Goal: Information Seeking & Learning: Learn about a topic

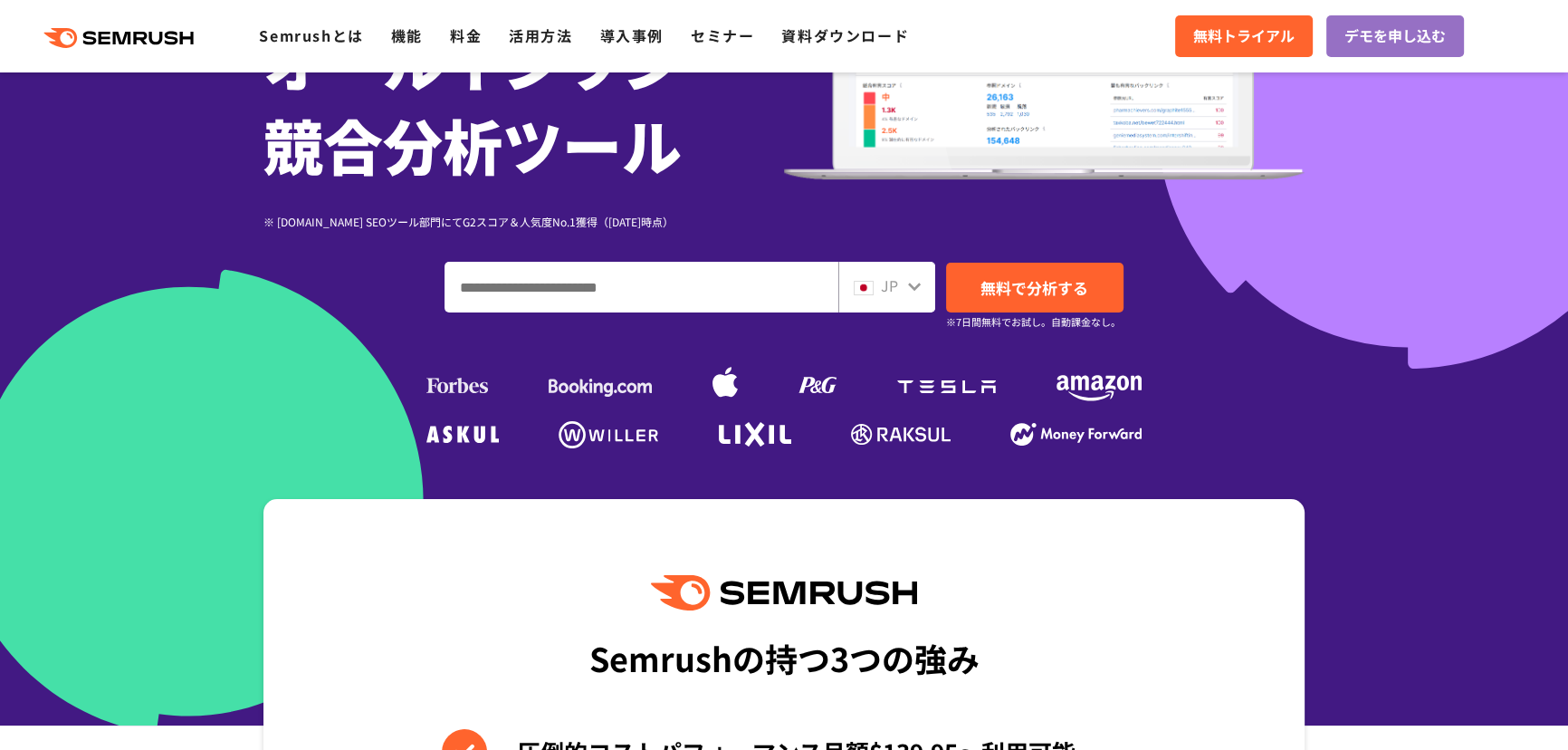
scroll to position [329, 0]
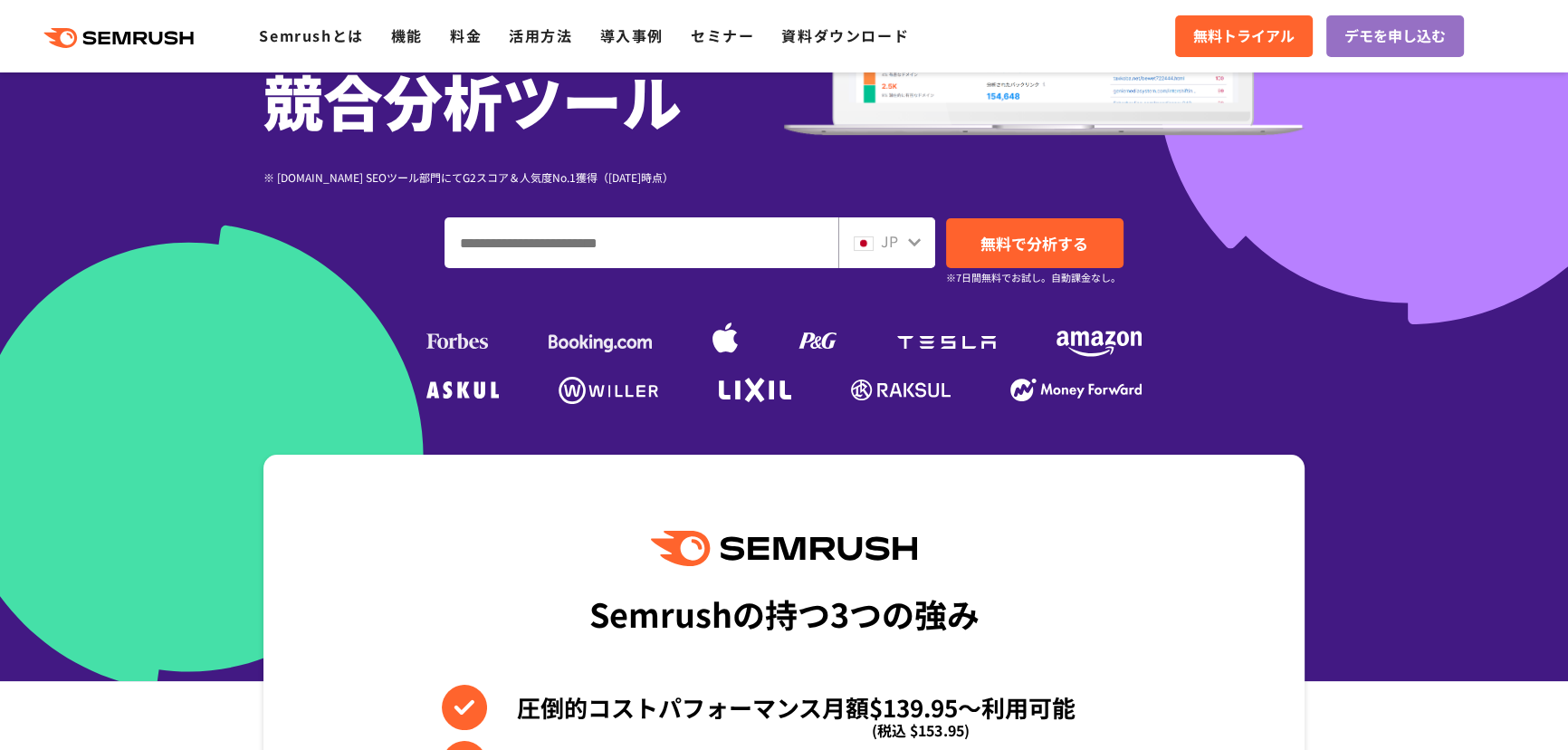
click at [998, 535] on div "Semrushの持つ3つの強み 圧倒的コストパフォーマンス月額$139.95〜利用可能 (税込 $153.95) デジタルマーケティングに必要なSEMツールを…" at bounding box center [784, 763] width 1042 height 615
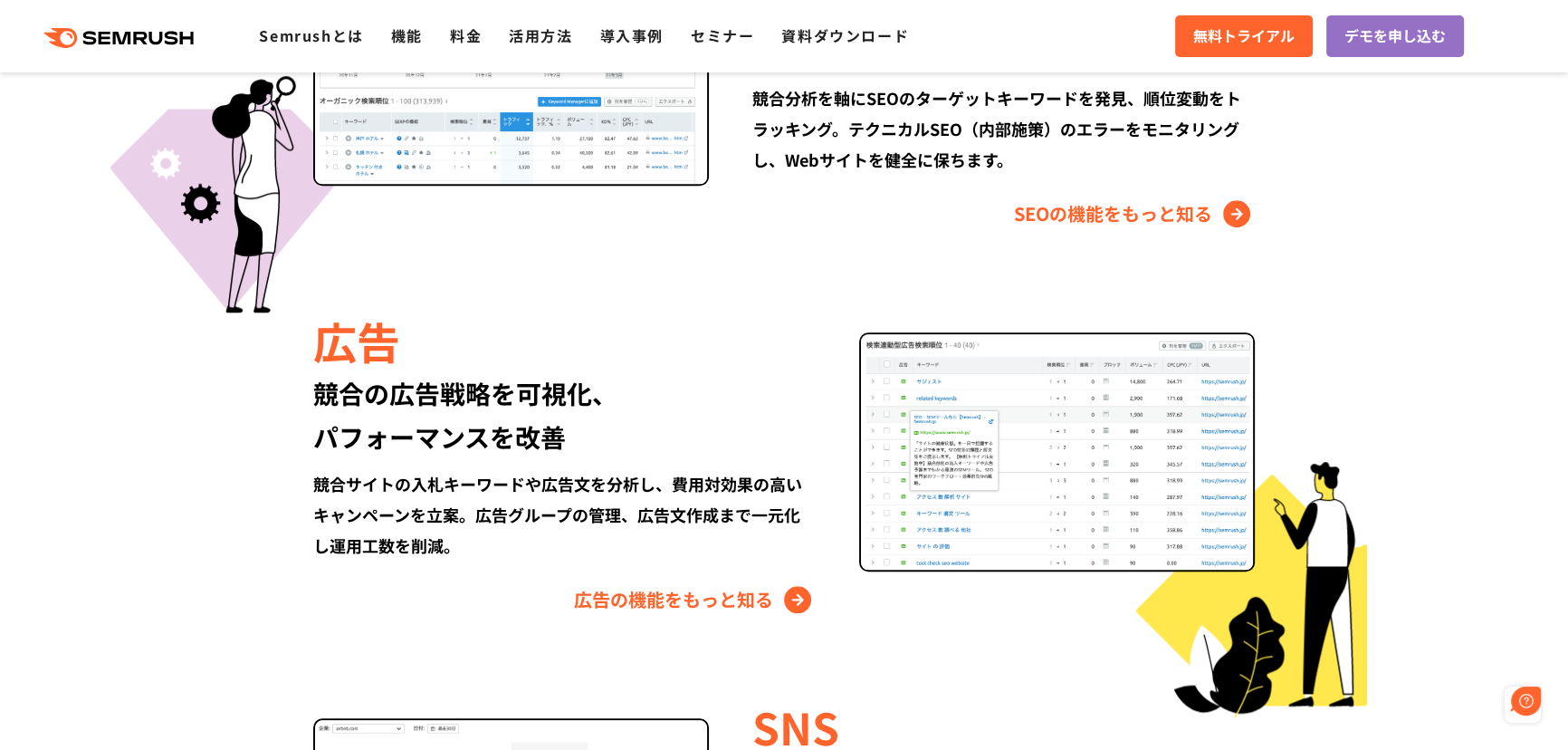
scroll to position [0, 0]
click at [365, 415] on div "競合の広告戦略を可視化、 パフォーマンスを改善" at bounding box center [564, 414] width 503 height 87
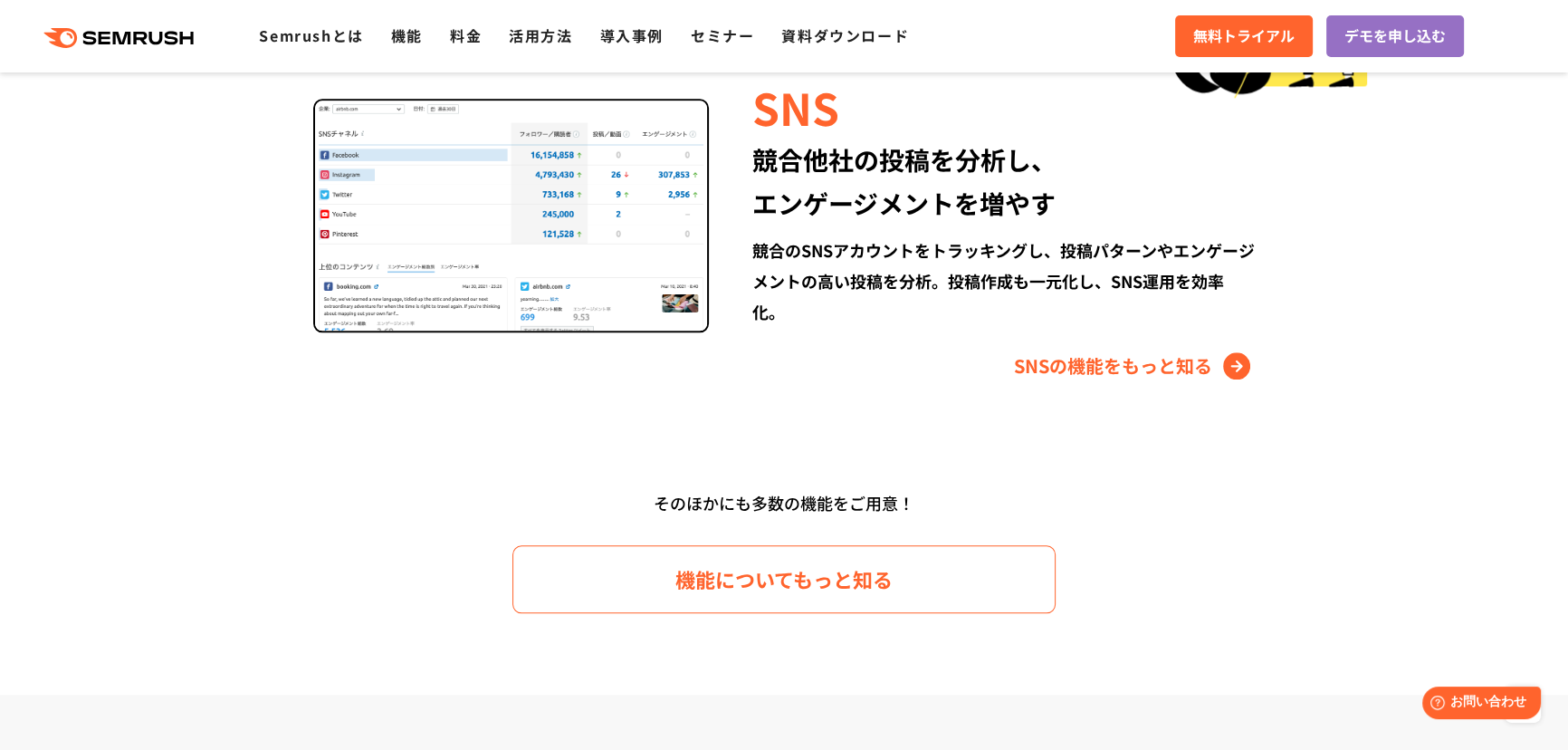
scroll to position [2550, 0]
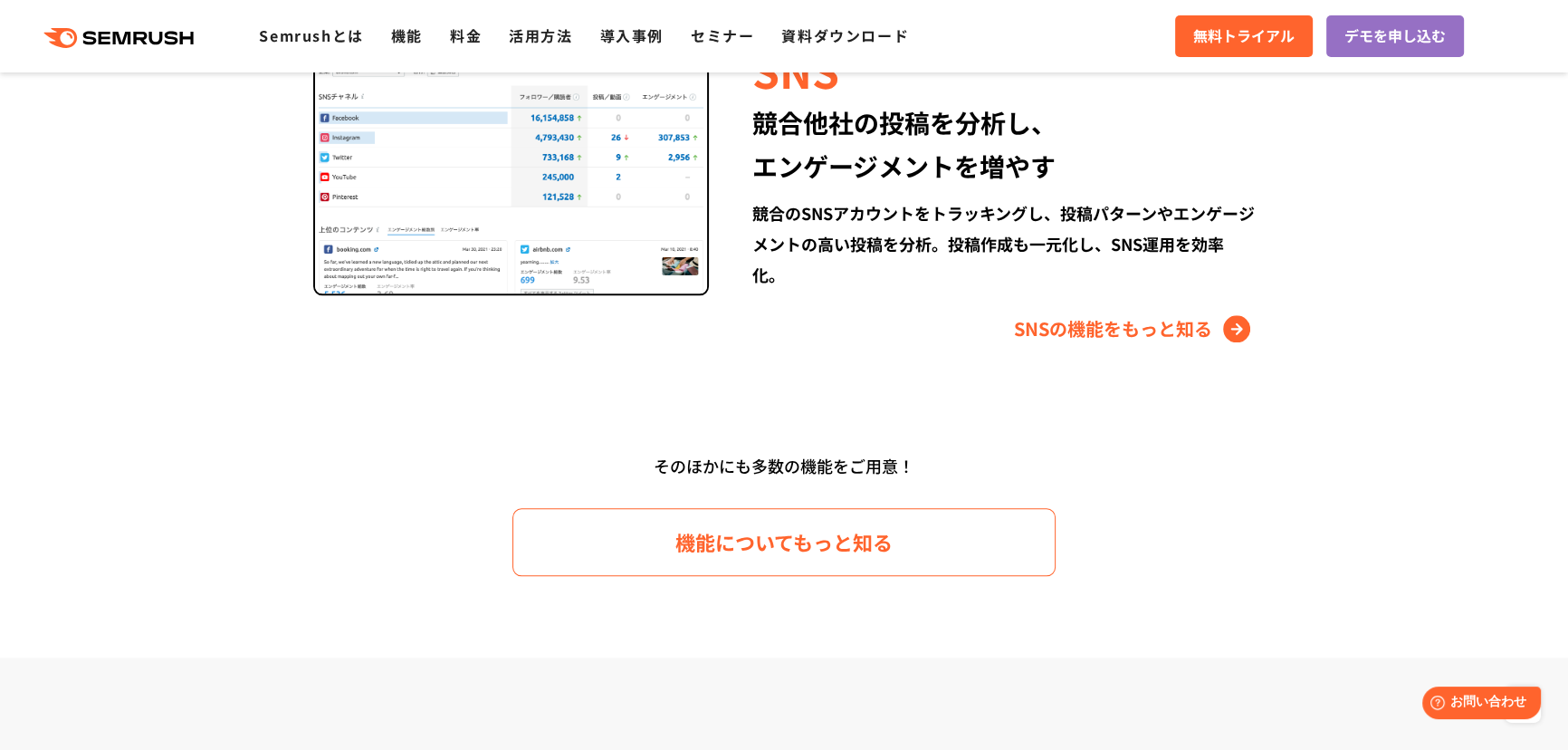
click at [982, 261] on div "競合のSNSアカウントをトラッキングし、投稿パターンやエンゲージメントの高い投稿を分析。投稿作成も一元化し、SNS運用を効率化。" at bounding box center [1004, 243] width 503 height 93
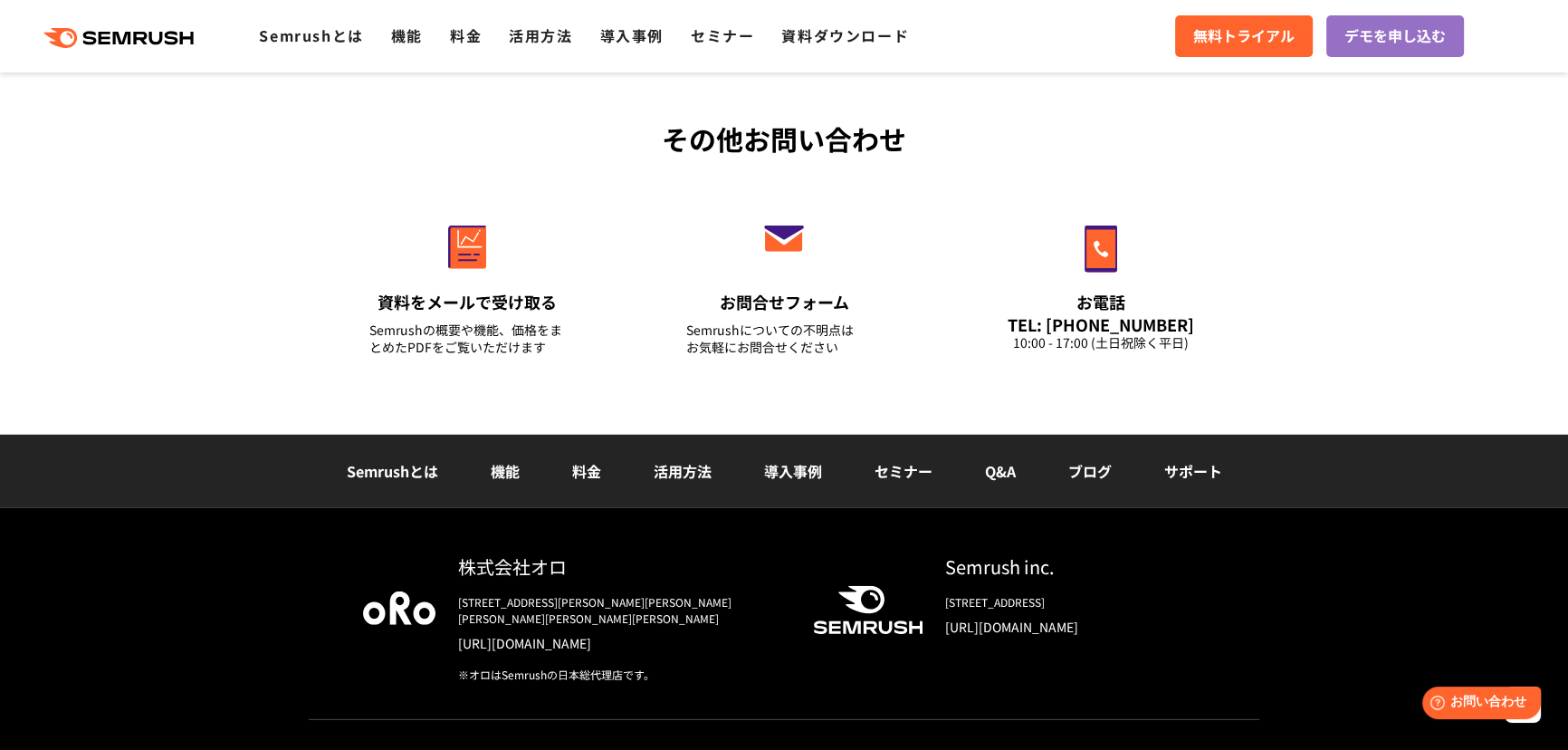
scroll to position [6412, 0]
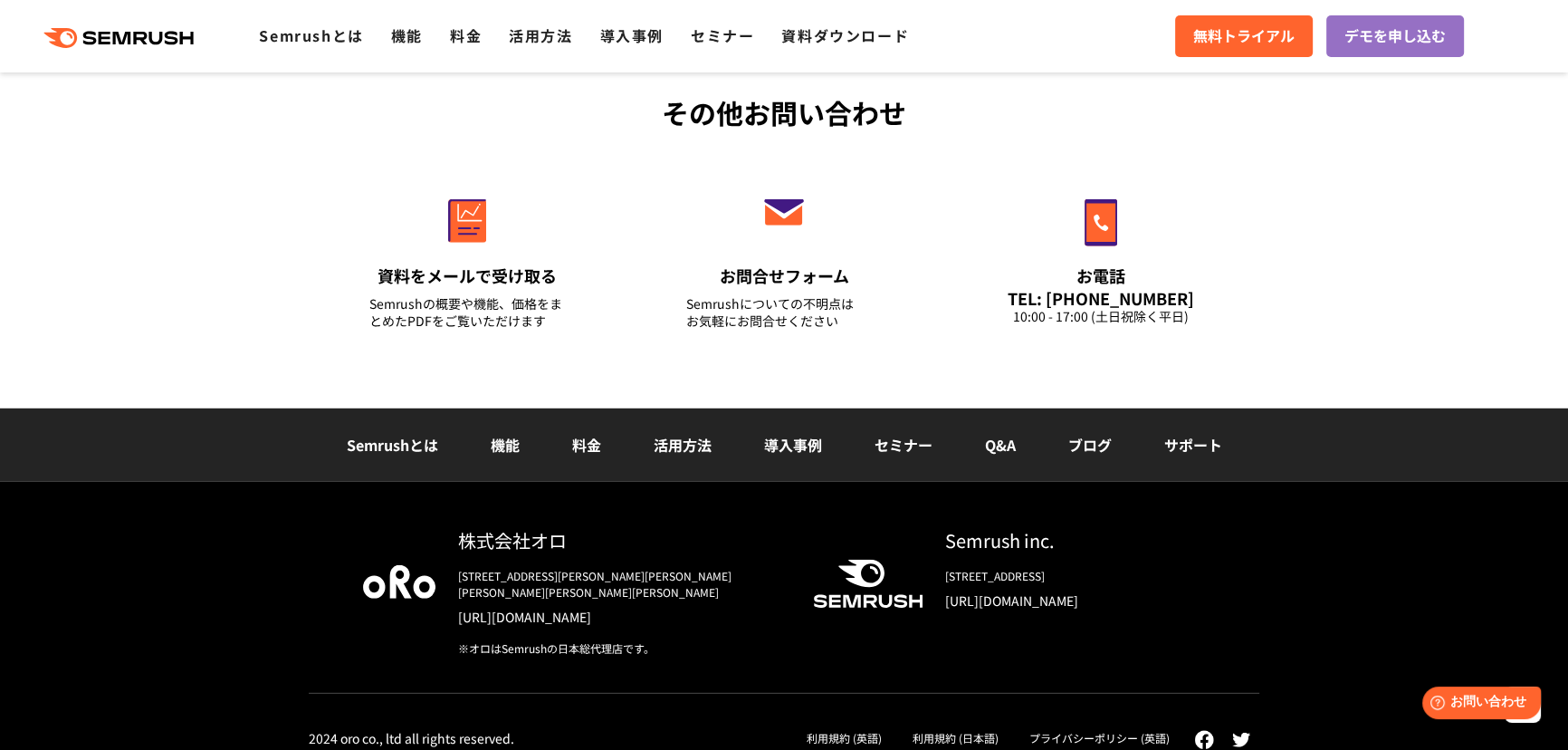
click at [1285, 268] on div "その他お問い合わせ 資料をメールで受け取る Semrushの概要や機能、価格をまとめたPDFをご覧いただけます お問合せフォーム Semrushについての不明…" at bounding box center [784, 221] width 1568 height 374
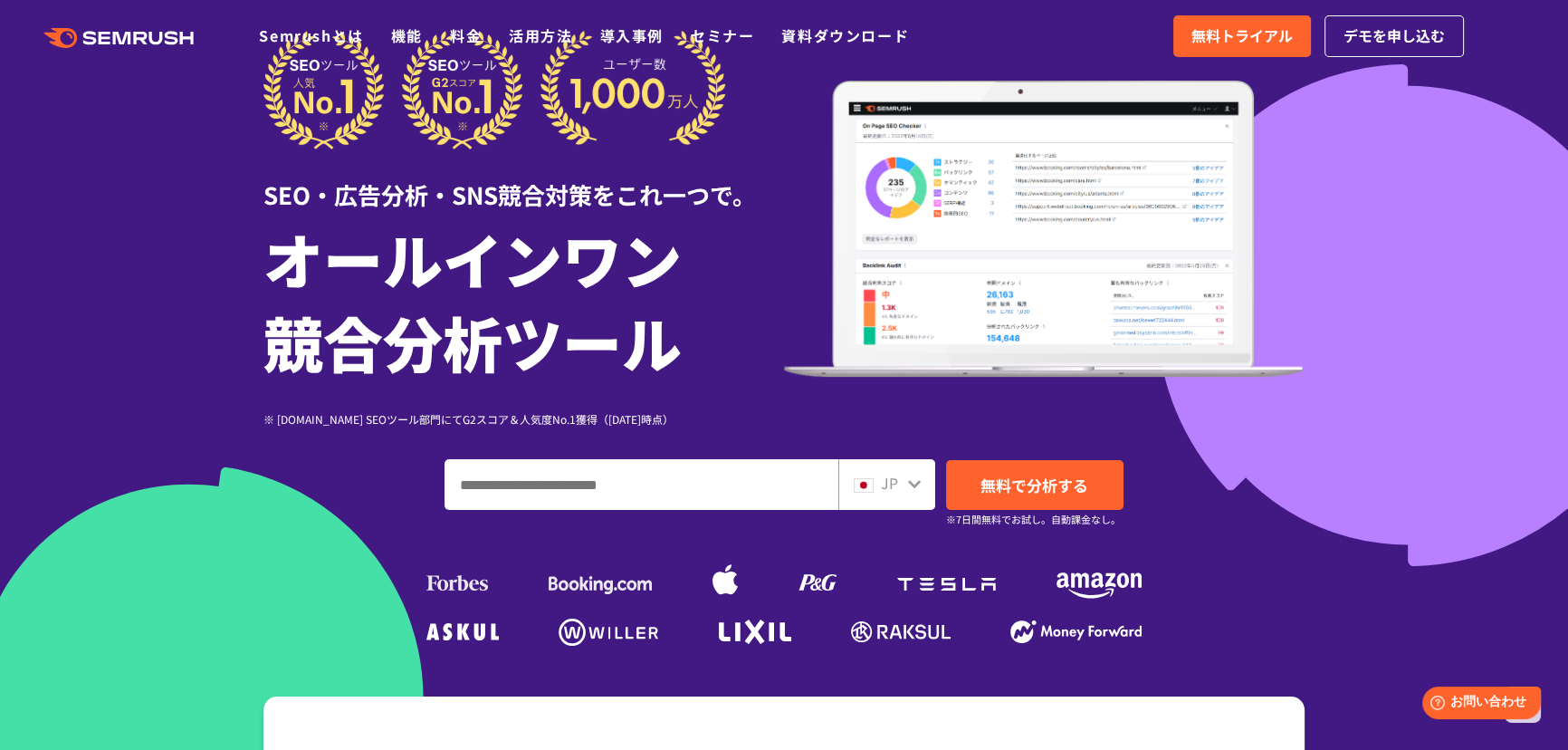
scroll to position [0, 0]
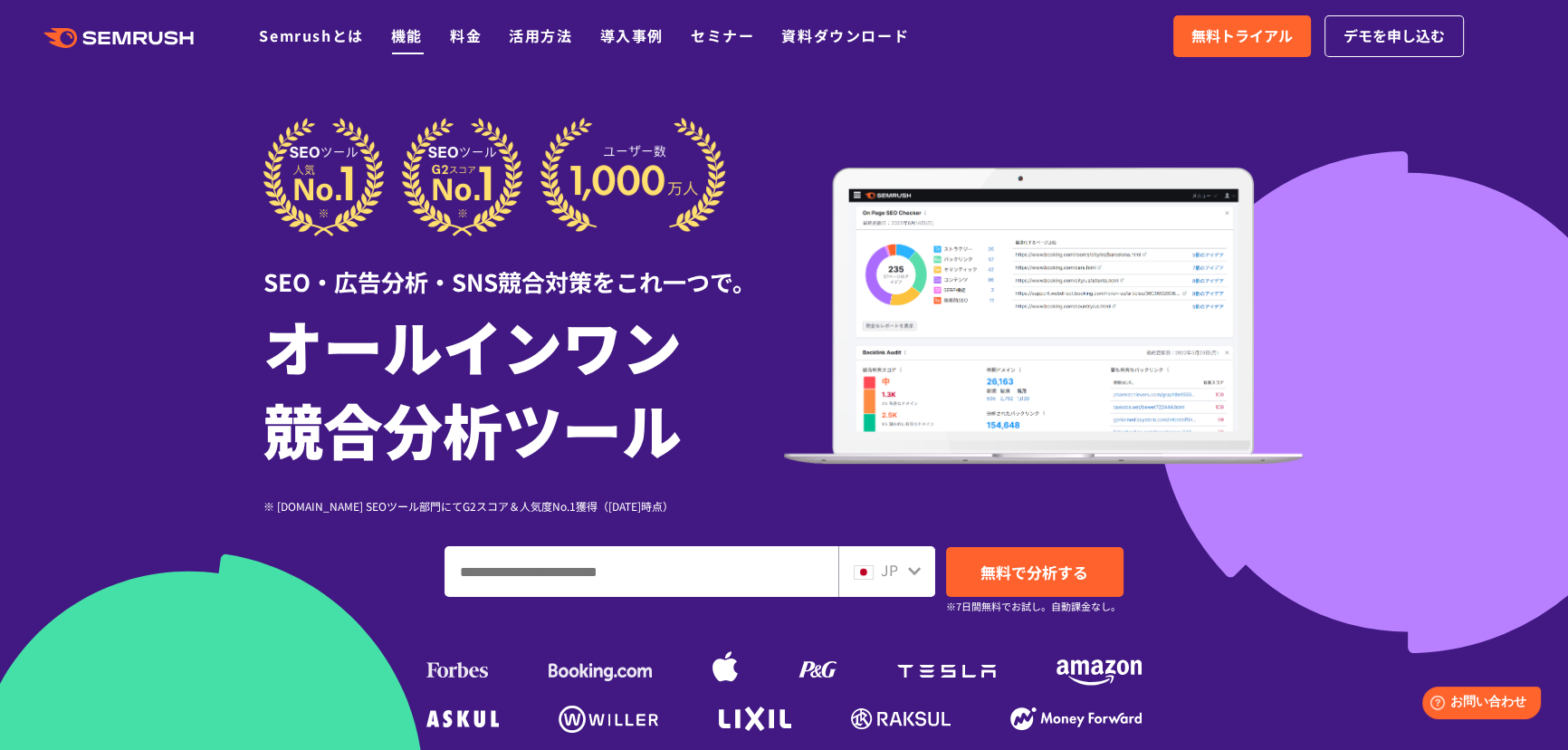
click at [407, 26] on link "機能" at bounding box center [407, 35] width 31 height 21
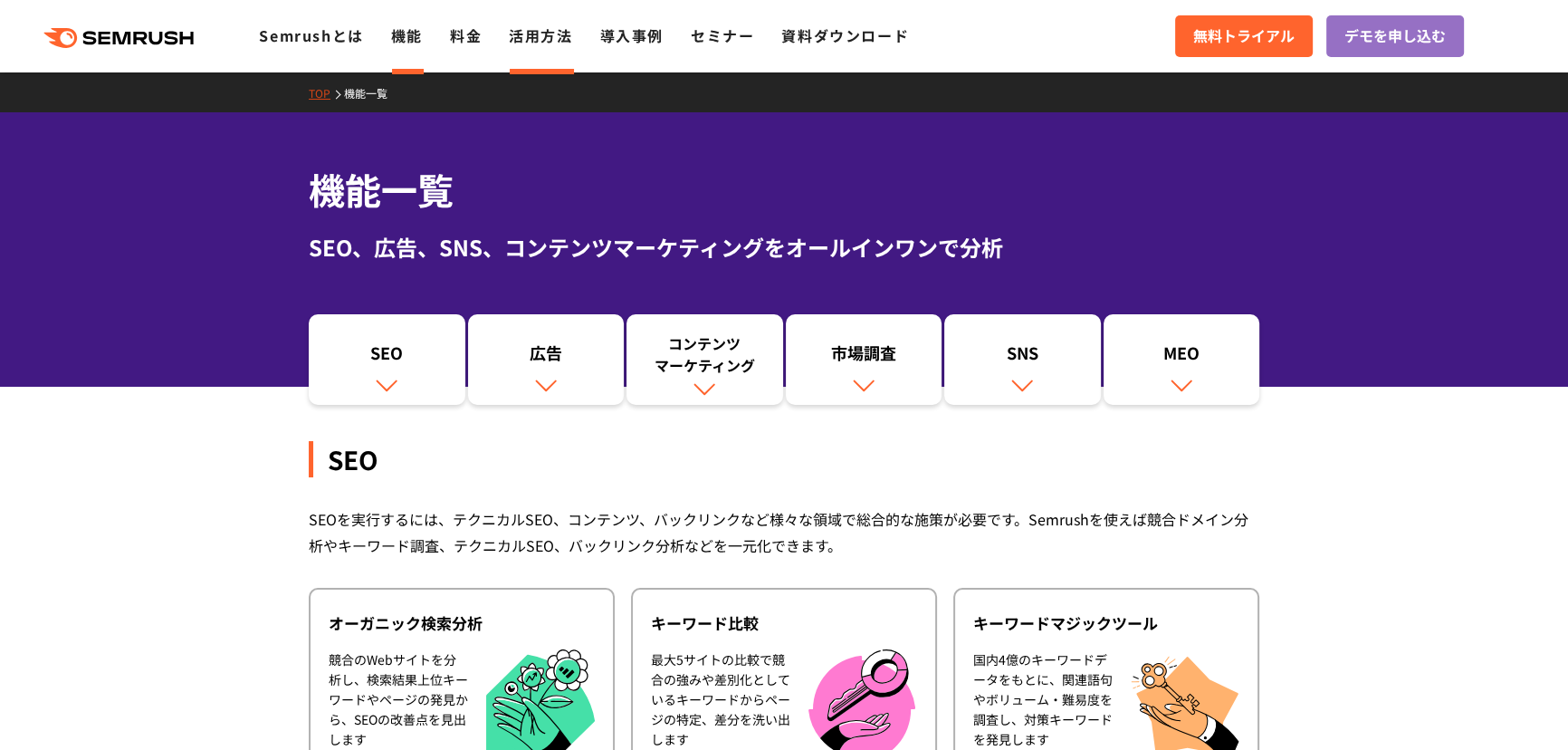
click at [543, 31] on link "活用方法" at bounding box center [540, 35] width 63 height 21
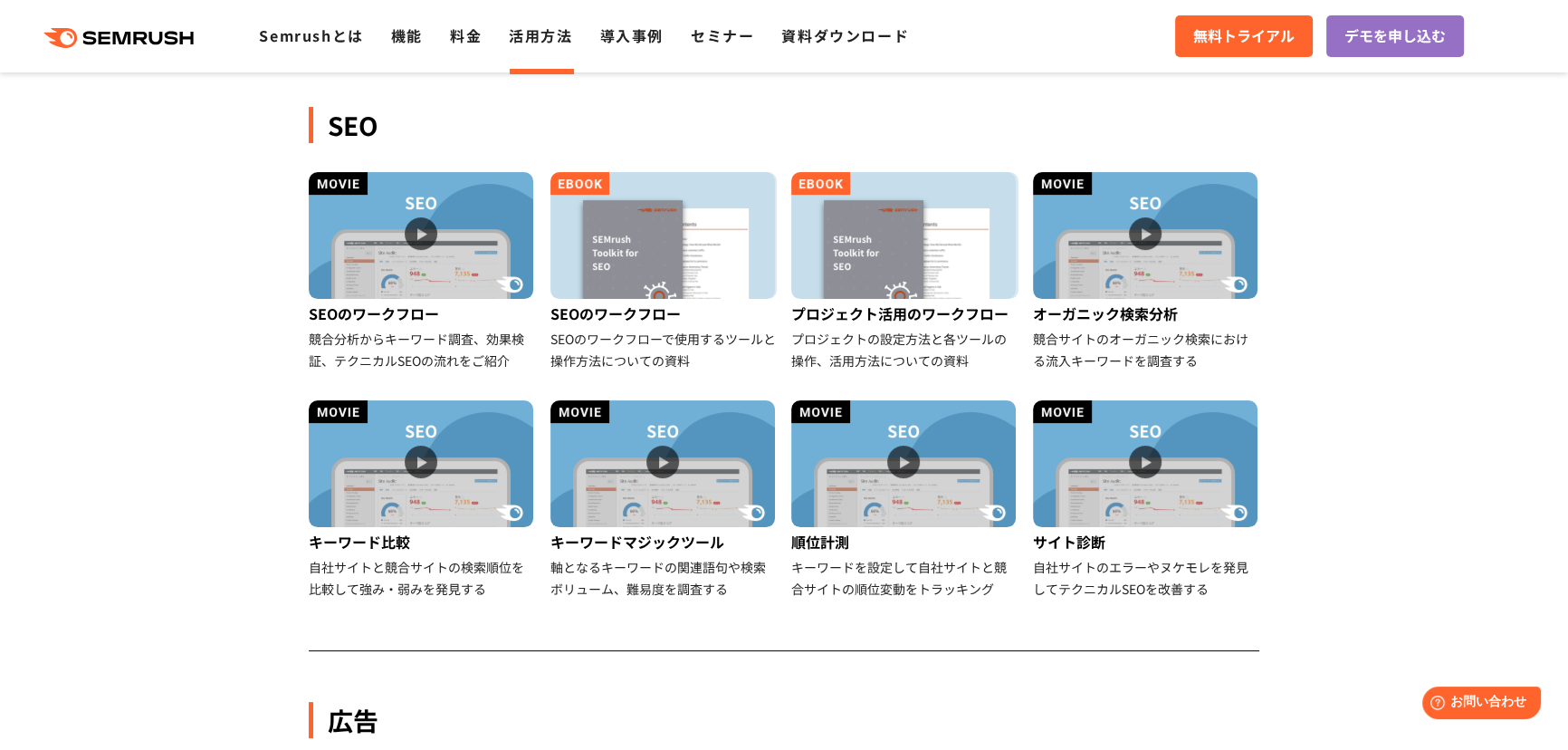
click at [635, 31] on link "導入事例" at bounding box center [632, 35] width 63 height 21
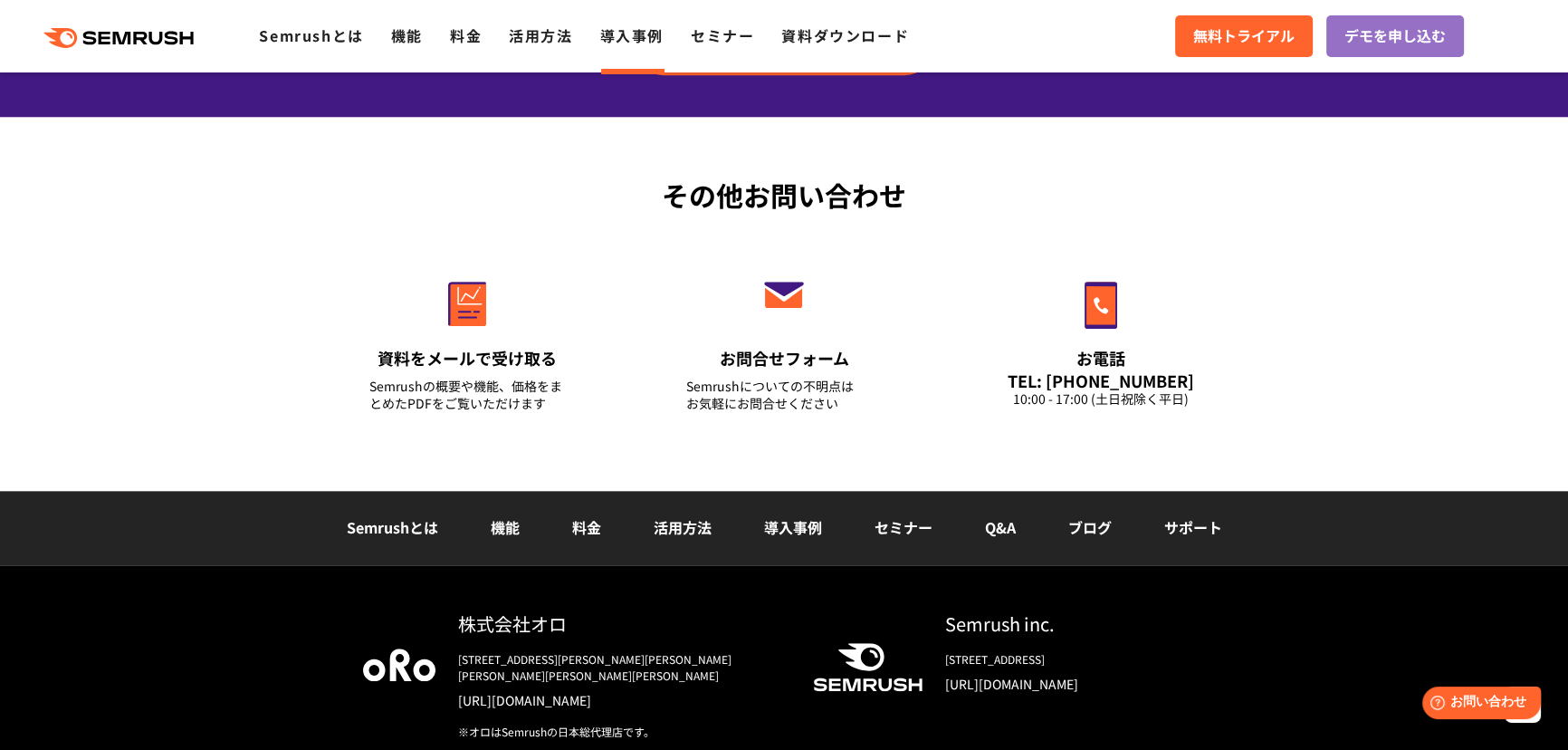
scroll to position [2306, 0]
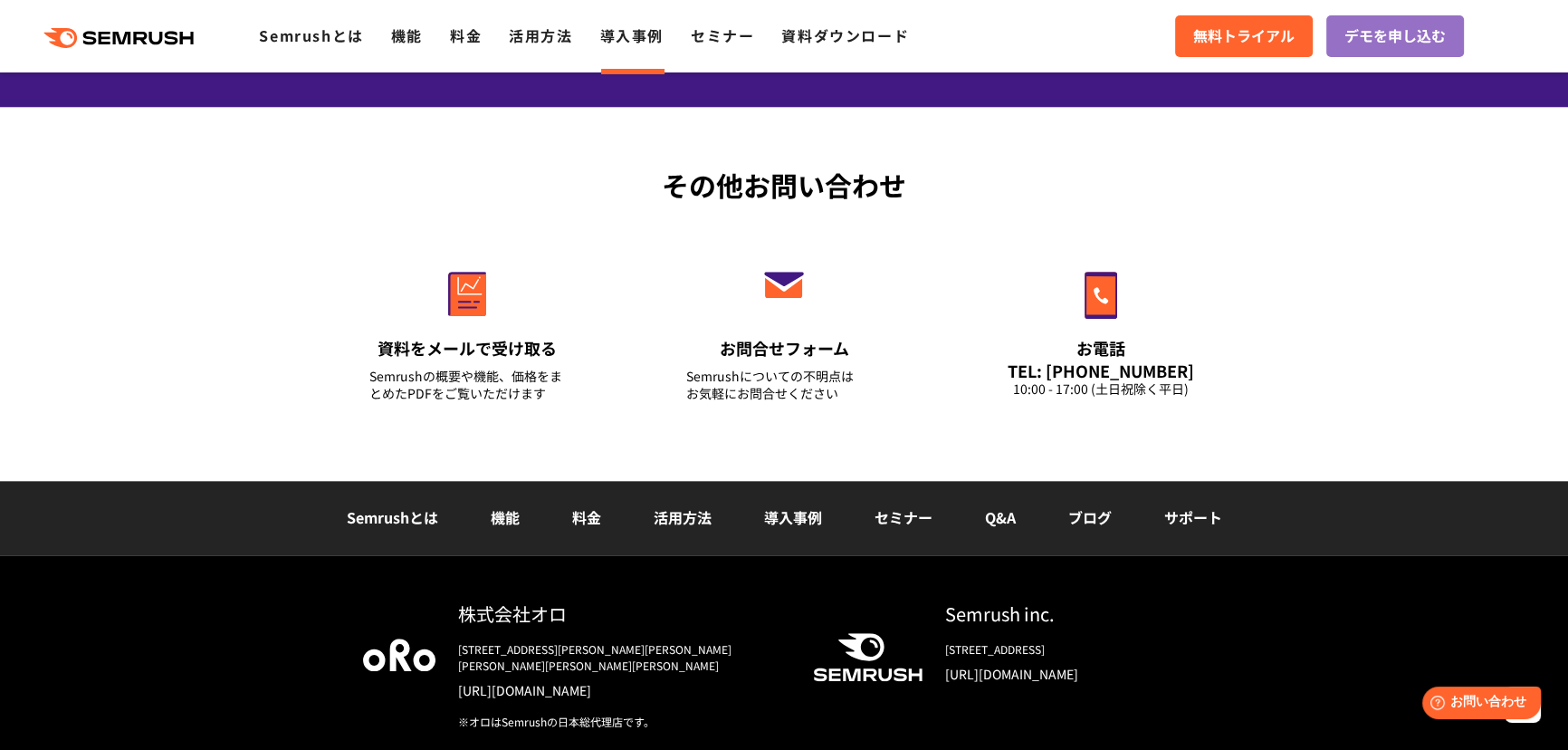
click at [895, 469] on div "その他お問い合わせ 資料をメールで受け取る Semrushの概要や機能、価格をまとめたPDFをご覧いただけます お問合せフォーム Semrushについての不明…" at bounding box center [784, 293] width 1568 height 374
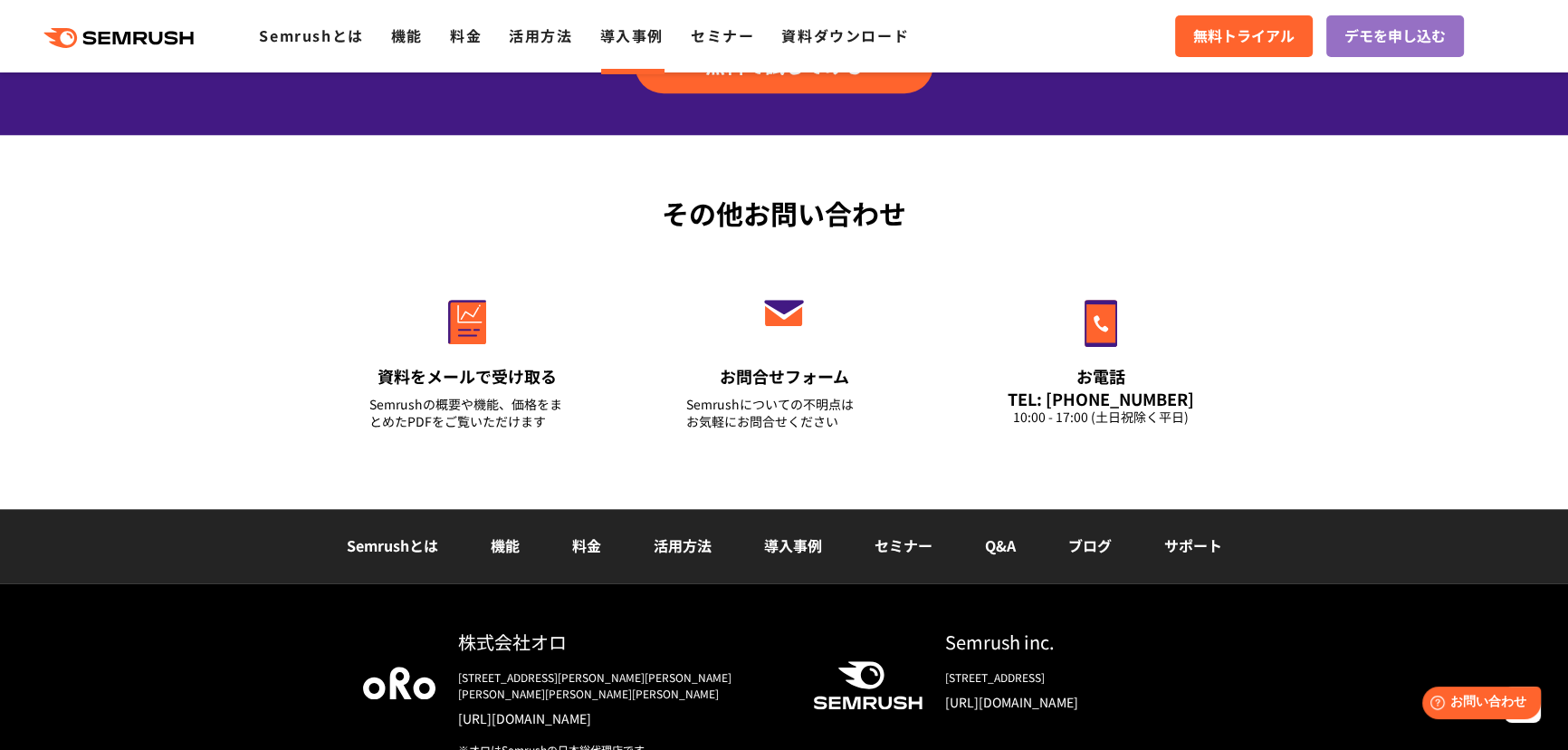
scroll to position [2378, 0]
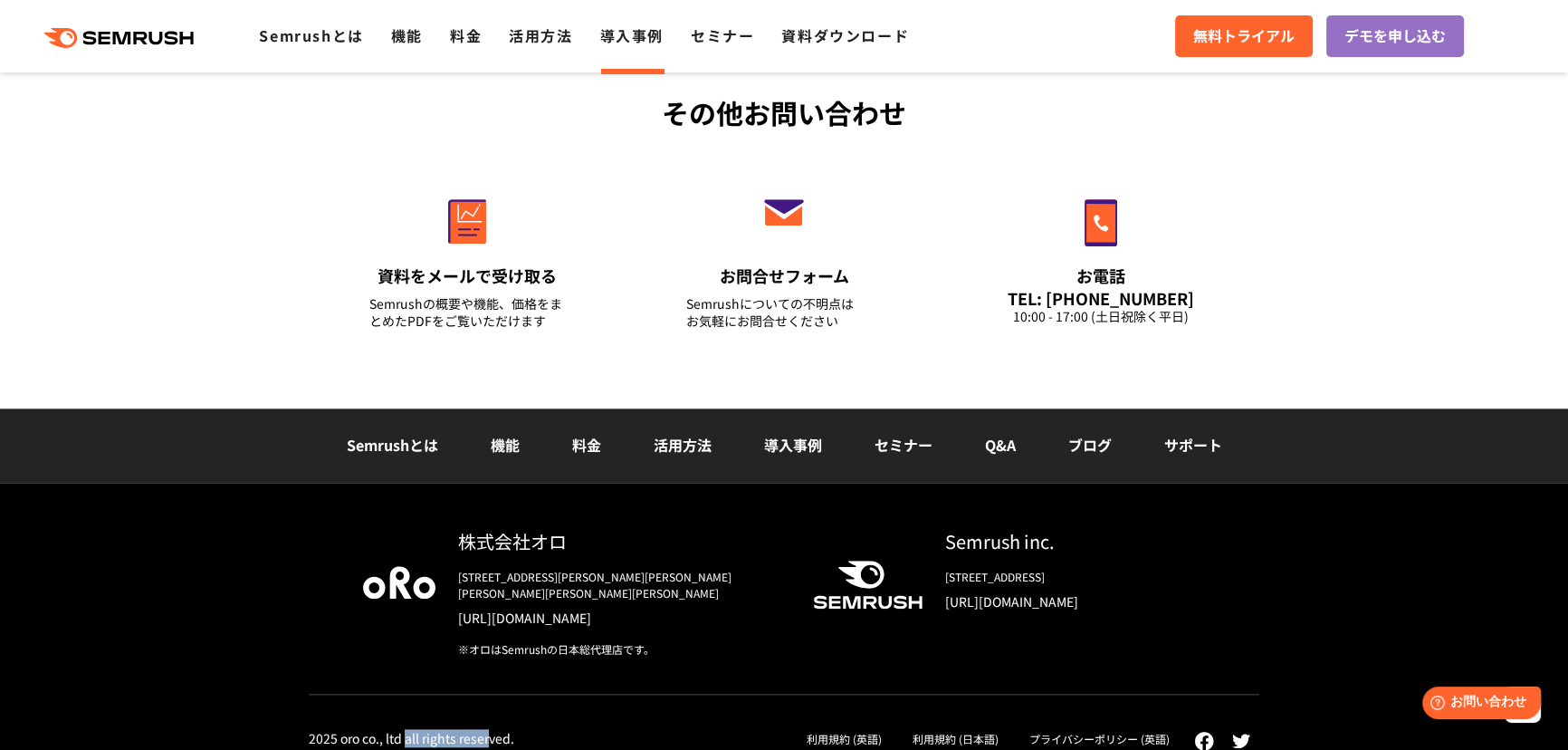
drag, startPoint x: 405, startPoint y: 720, endPoint x: 490, endPoint y: 723, distance: 85.1
click at [490, 730] on div "2025 oro co., ltd all rights reserved." at bounding box center [411, 738] width 206 height 17
